Goal: Task Accomplishment & Management: Use online tool/utility

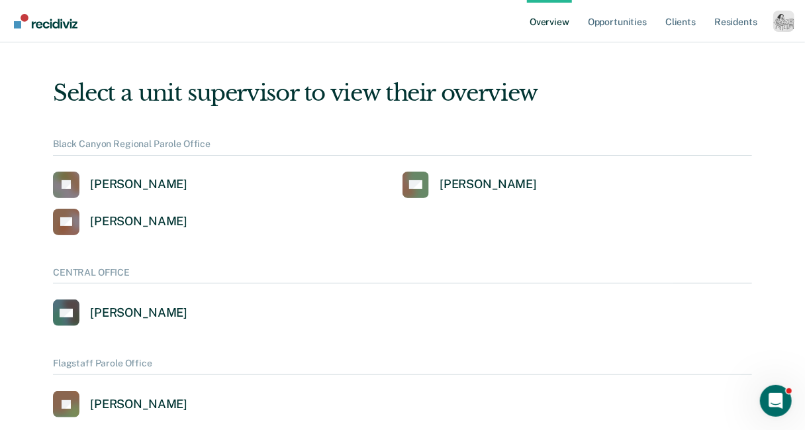
click at [784, 23] on div "Profile dropdown button" at bounding box center [783, 21] width 21 height 21
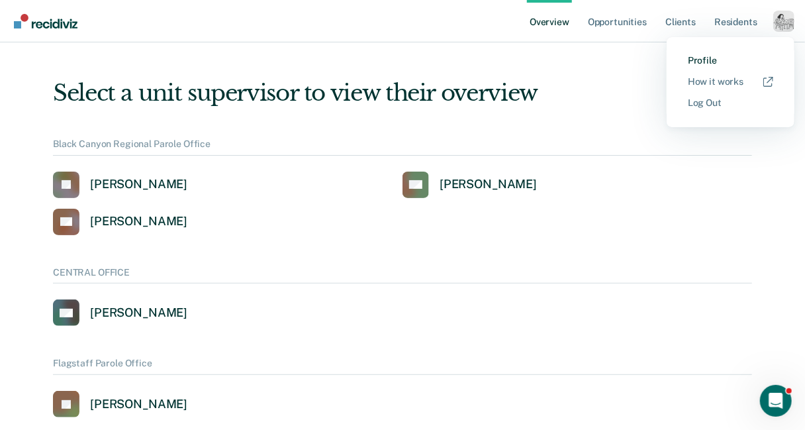
click at [704, 62] on link "Profile" at bounding box center [730, 60] width 85 height 11
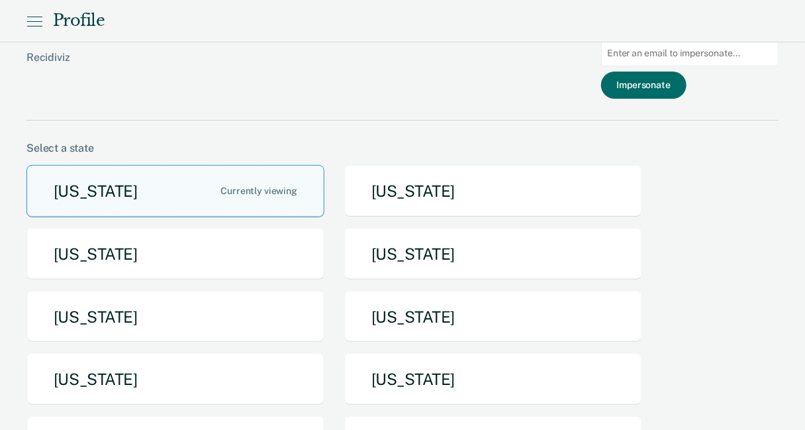
click at [683, 59] on input at bounding box center [689, 53] width 177 height 26
paste input "Holiday Inn Express & Suites [GEOGRAPHIC_DATA] Southwind"
click at [651, 58] on input "Holiday Inn Express & Suites [GEOGRAPHIC_DATA] Southwind" at bounding box center [689, 53] width 177 height 26
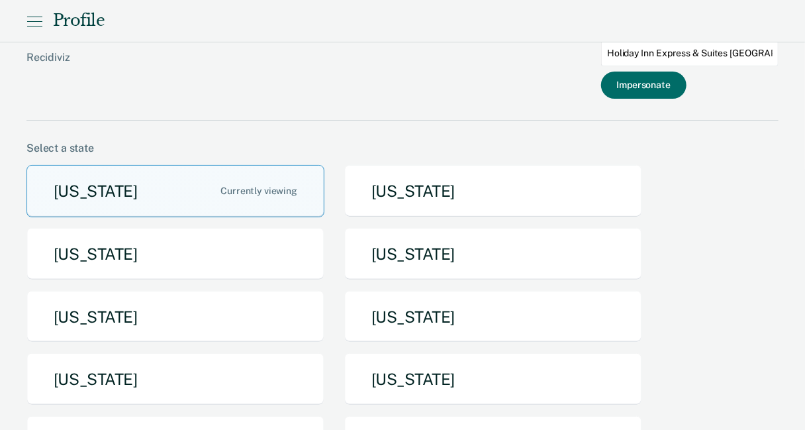
paste input "[EMAIL_ADDRESS][US_STATE][DOMAIN_NAME]"
type input "[EMAIL_ADDRESS][US_STATE][DOMAIN_NAME]"
click at [648, 80] on button "Impersonate" at bounding box center [643, 85] width 85 height 27
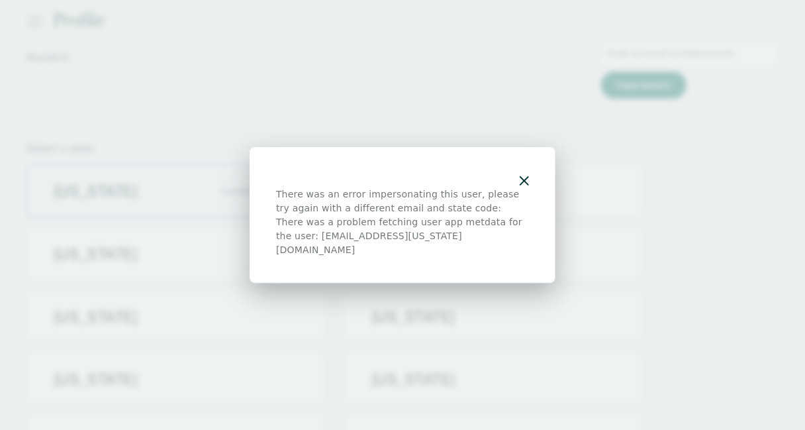
click at [528, 180] on div at bounding box center [402, 180] width 253 height 14
click at [527, 185] on icon "button" at bounding box center [524, 180] width 9 height 9
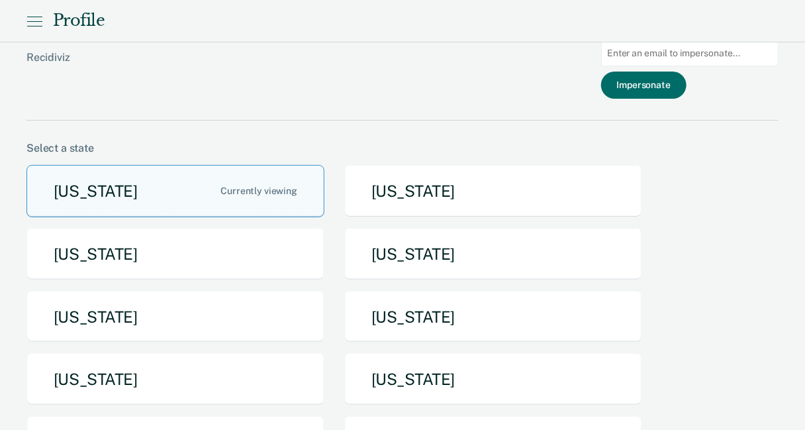
click at [667, 50] on input at bounding box center [689, 53] width 177 height 26
paste input "Holiday Inn & Suites [GEOGRAPHIC_DATA]-[GEOGRAPHIC_DATA] by IHG, [STREET_ADDRES…"
type input "Holiday Inn & Suites [GEOGRAPHIC_DATA]-[GEOGRAPHIC_DATA] by IHG, [STREET_ADDRES…"
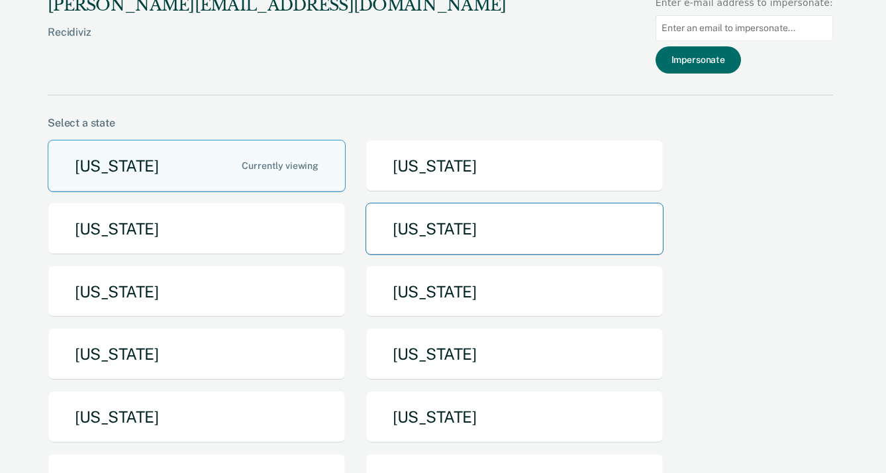
scroll to position [31, 0]
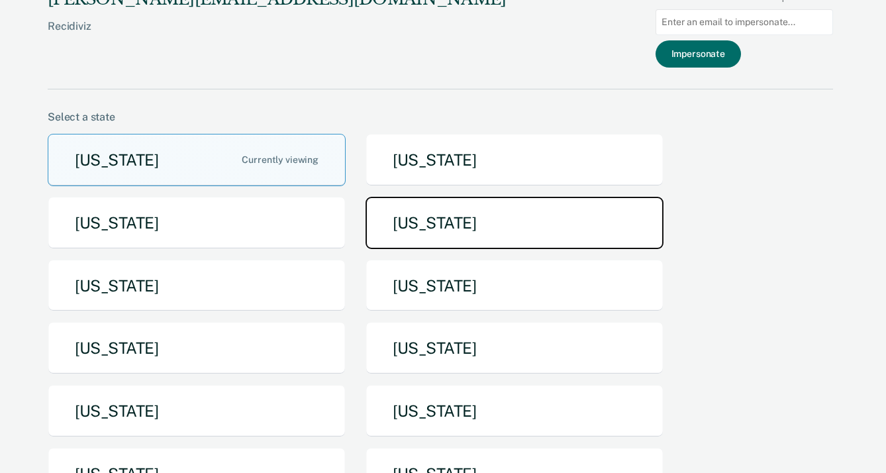
click at [462, 223] on button "[US_STATE]" at bounding box center [515, 223] width 298 height 52
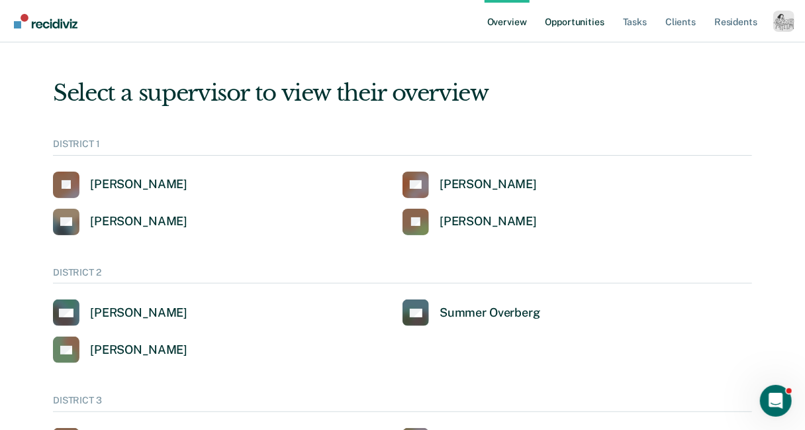
click at [590, 27] on link "Opportunities" at bounding box center [575, 21] width 64 height 42
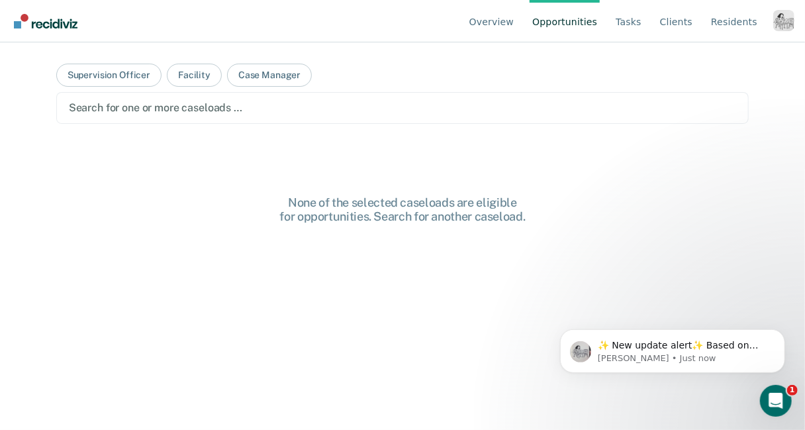
click at [336, 103] on div at bounding box center [402, 107] width 667 height 15
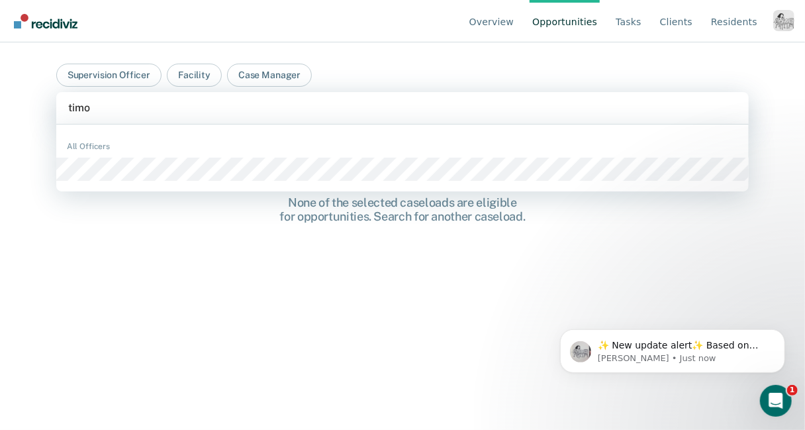
type input "timot"
